Goal: Communication & Community: Answer question/provide support

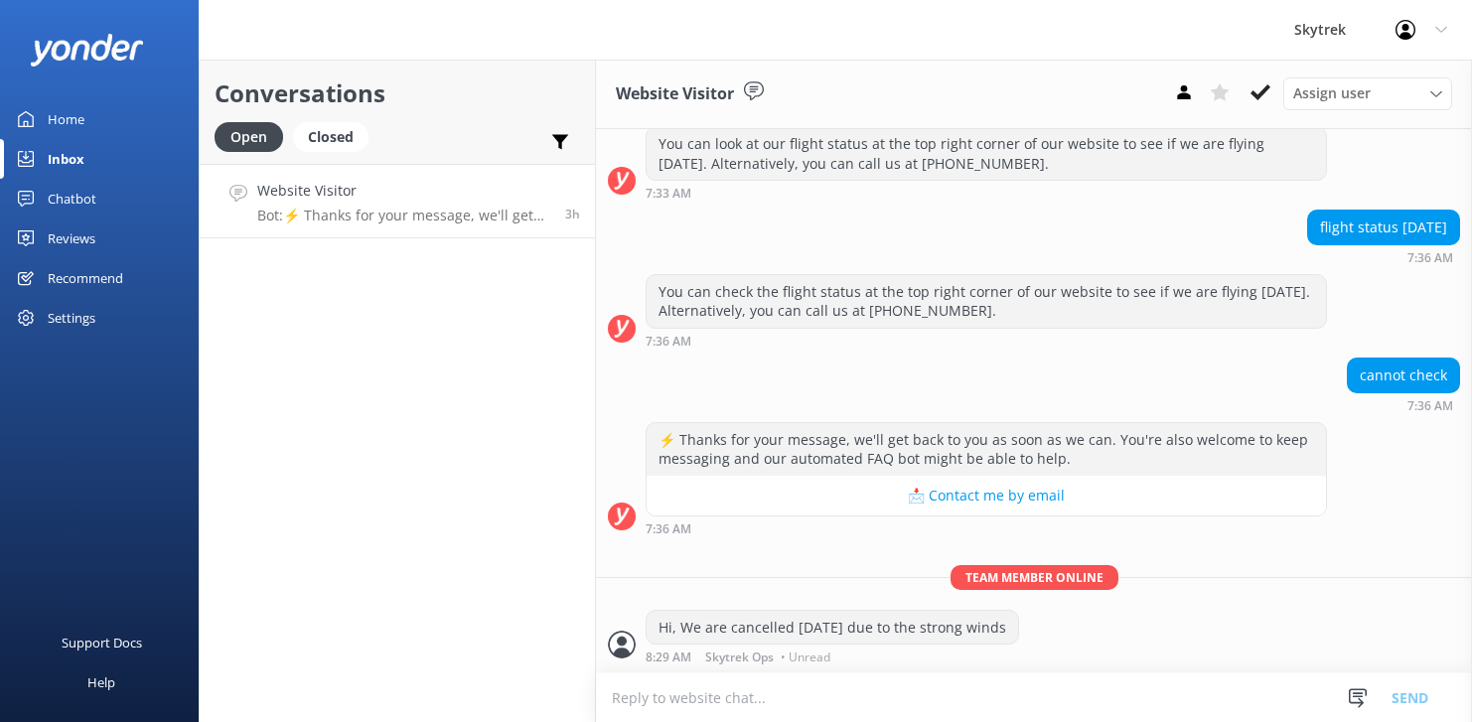
scroll to position [394, 0]
click at [446, 195] on h4 "Website Visitor" at bounding box center [403, 191] width 293 height 22
click at [447, 207] on p "Bot: ⚡ Thanks for your message, we'll get back to you as soon as we can. You're…" at bounding box center [403, 216] width 293 height 18
click at [1254, 90] on icon at bounding box center [1260, 92] width 20 height 20
